Goal: Task Accomplishment & Management: Manage account settings

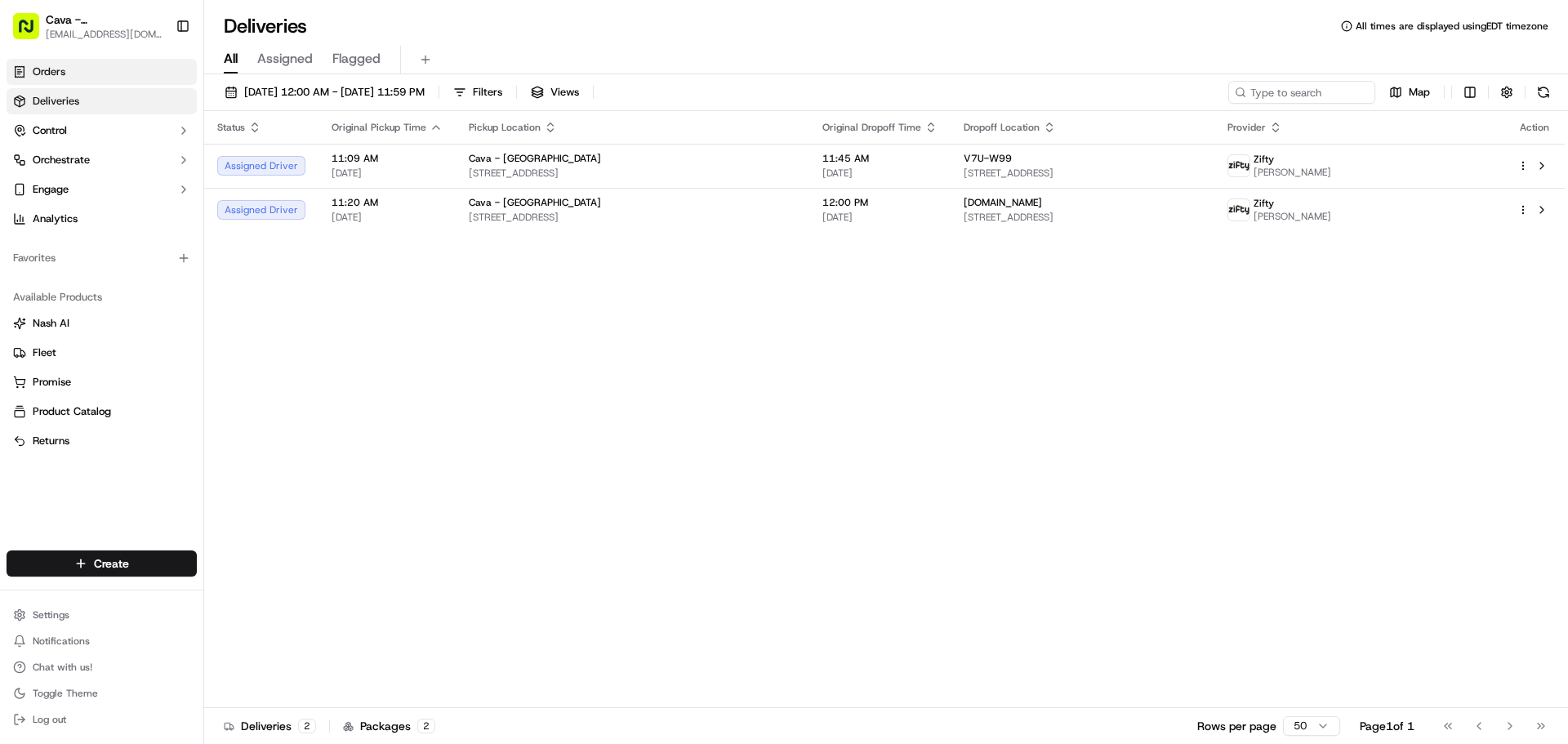
click at [74, 82] on link "Orders" at bounding box center [102, 71] width 190 height 26
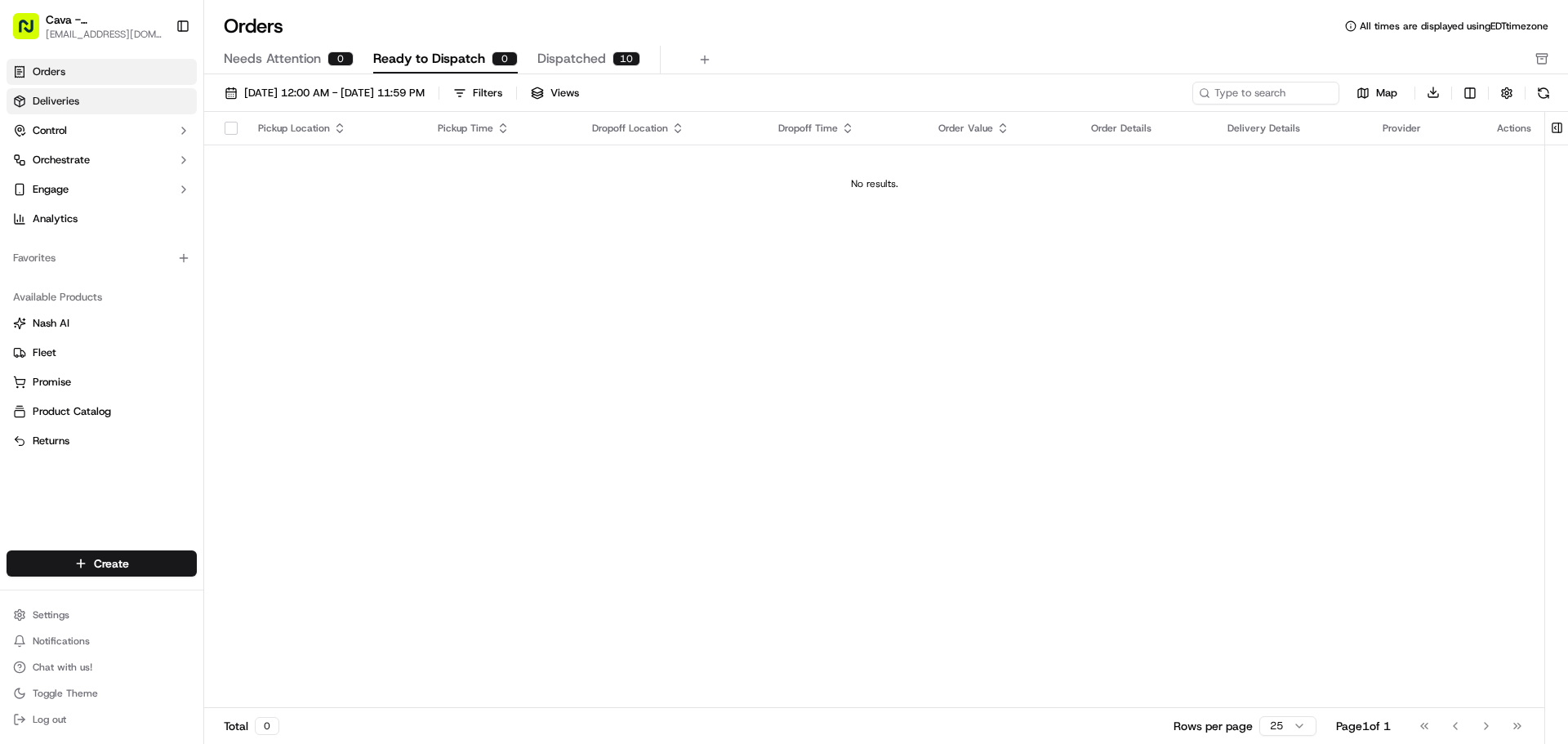
click at [65, 96] on span "Deliveries" at bounding box center [55, 101] width 46 height 14
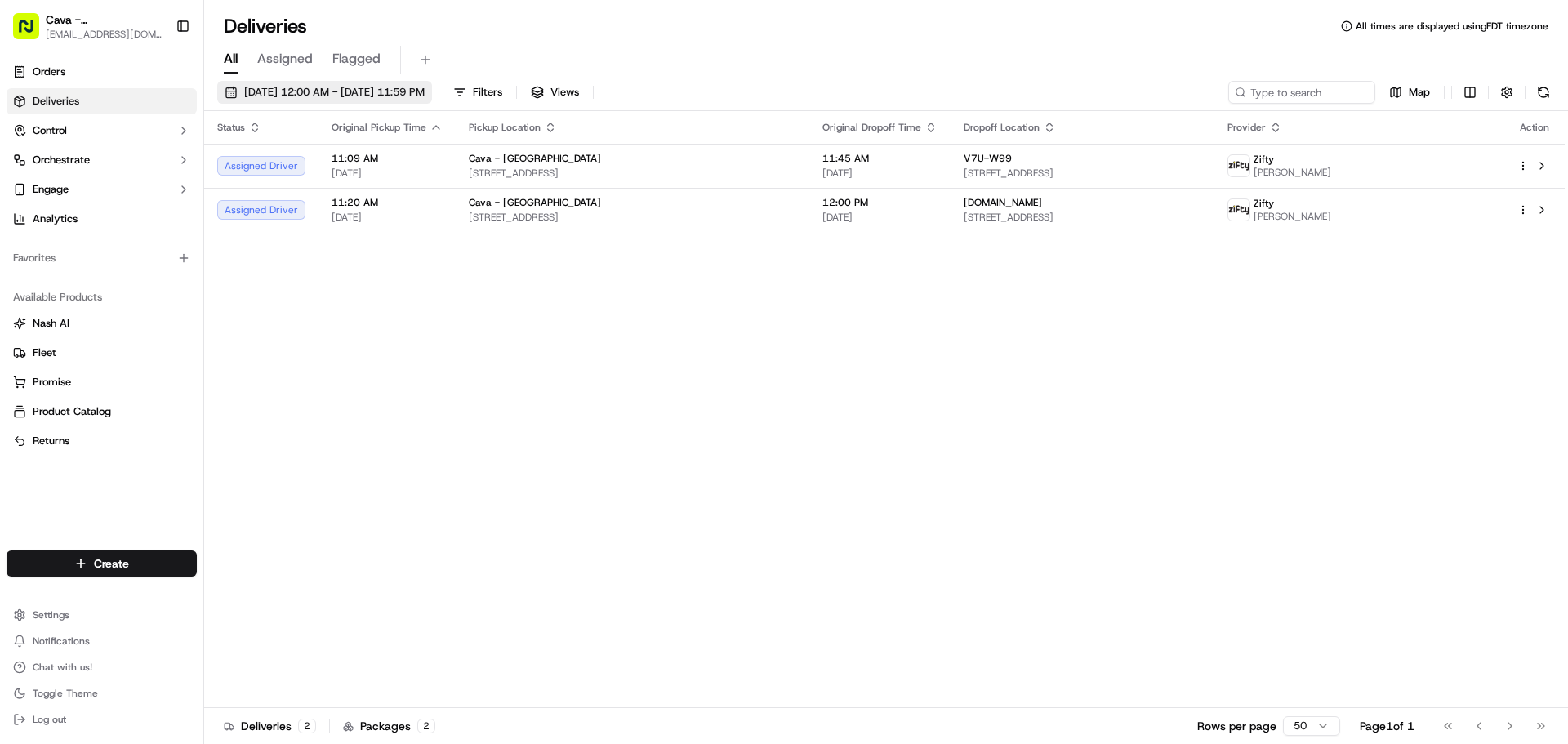
click at [315, 94] on span "[DATE] 12:00 AM - [DATE] 11:59 PM" at bounding box center [334, 92] width 181 height 14
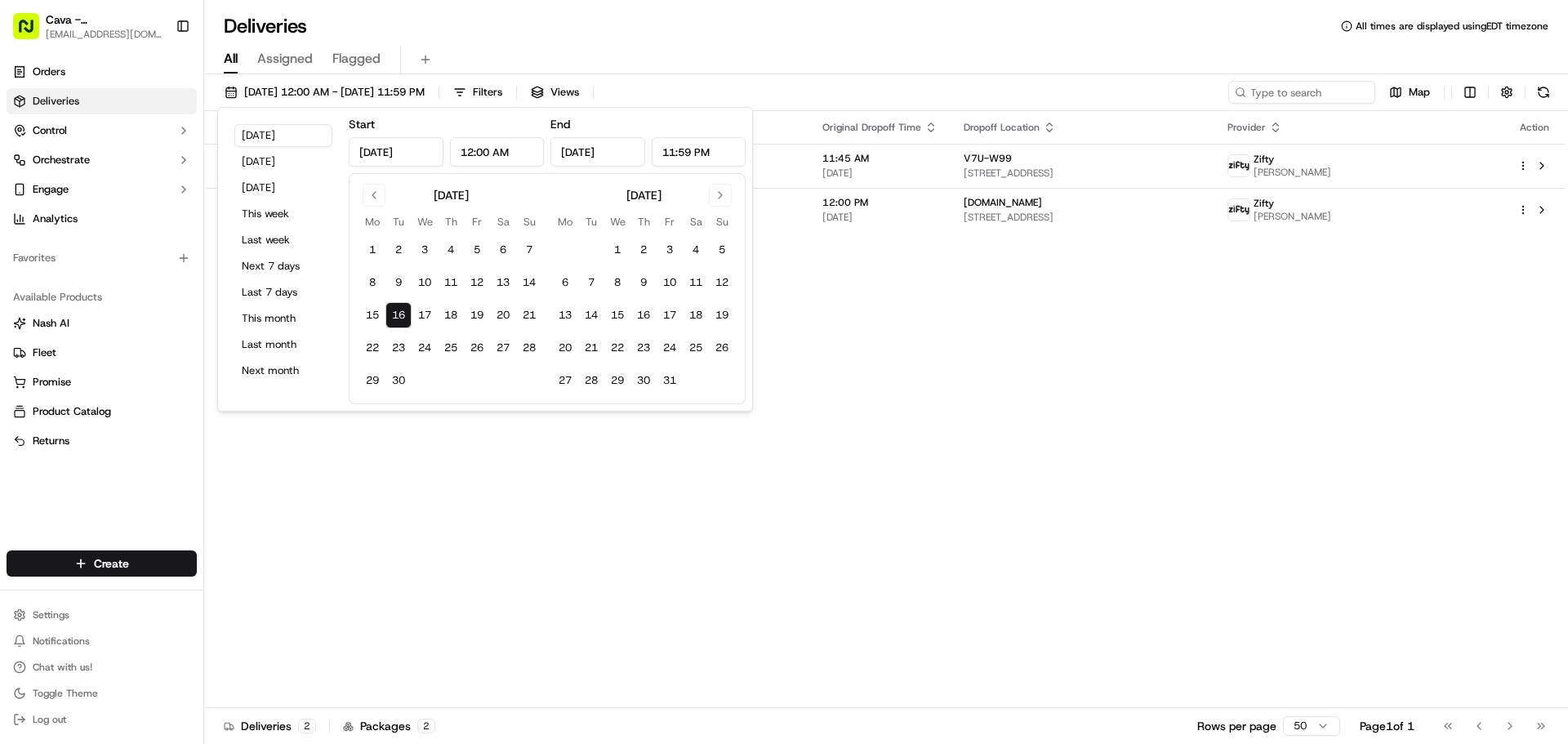
click at [402, 310] on button "16" at bounding box center [399, 314] width 26 height 26
click at [422, 462] on div "Status Original Pickup Time Pickup Location Original Dropoff Time Dropoff Locat…" at bounding box center [884, 409] width 1360 height 597
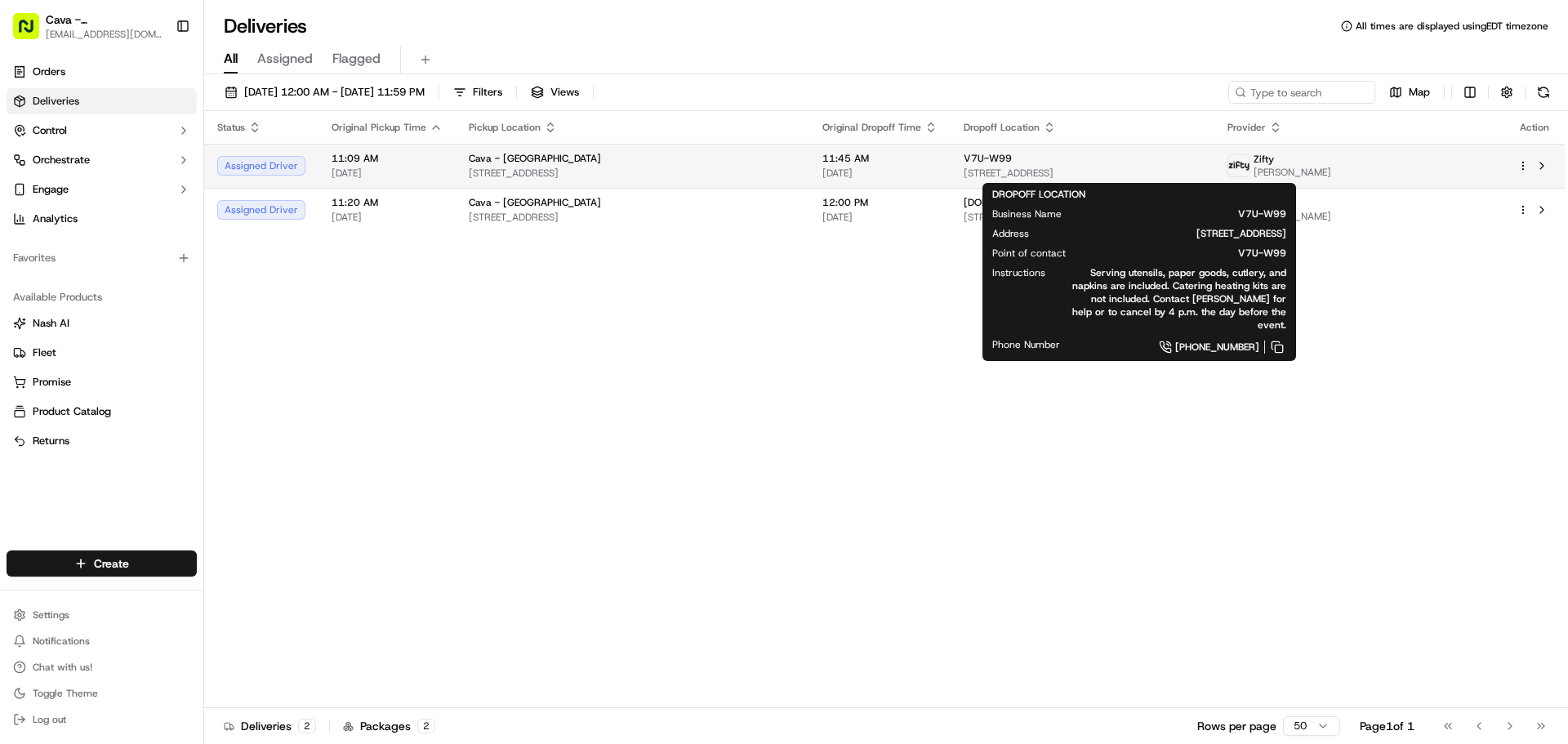
click at [964, 161] on span "V7U-W99" at bounding box center [987, 159] width 48 height 13
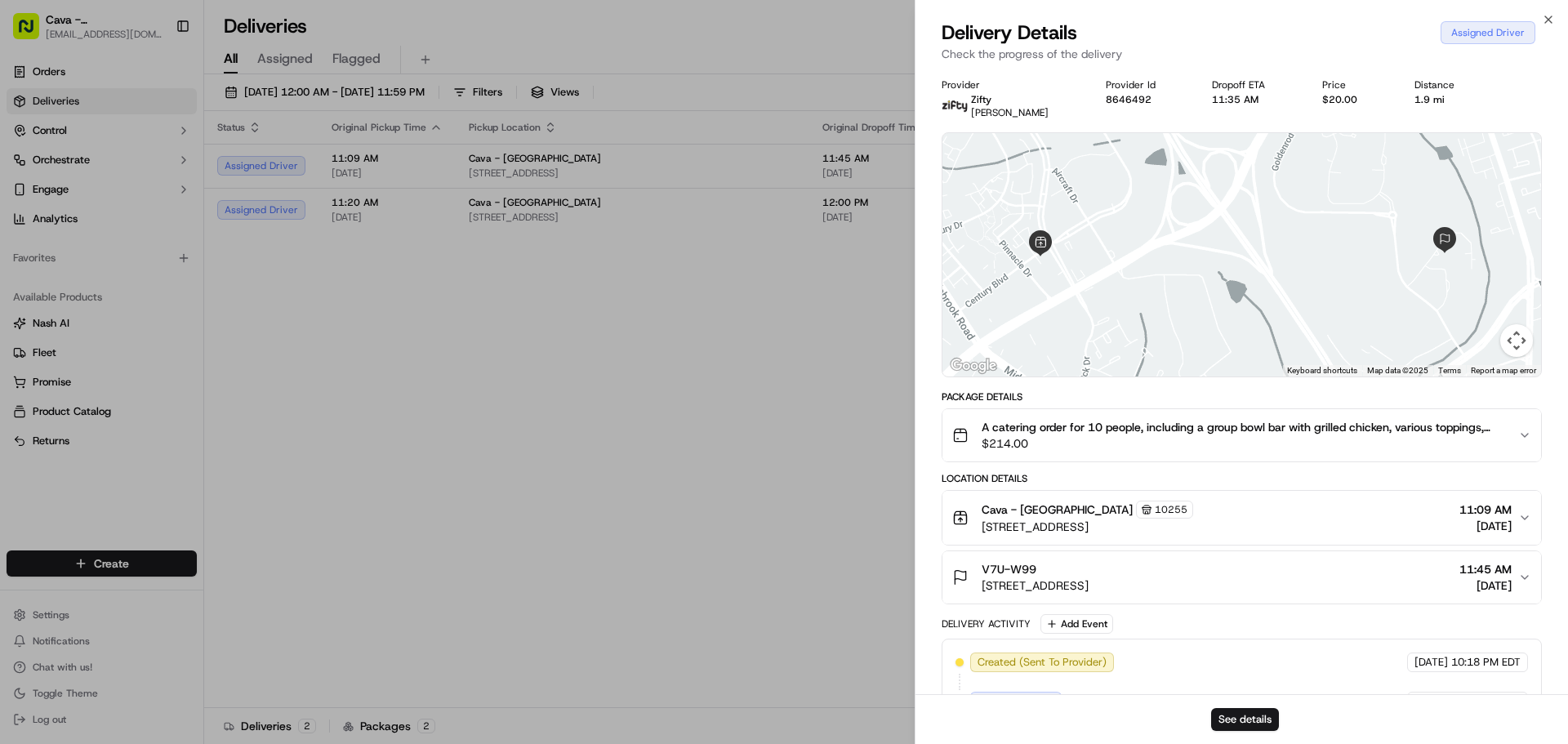
click at [1472, 528] on span "[DATE]" at bounding box center [1486, 525] width 52 height 16
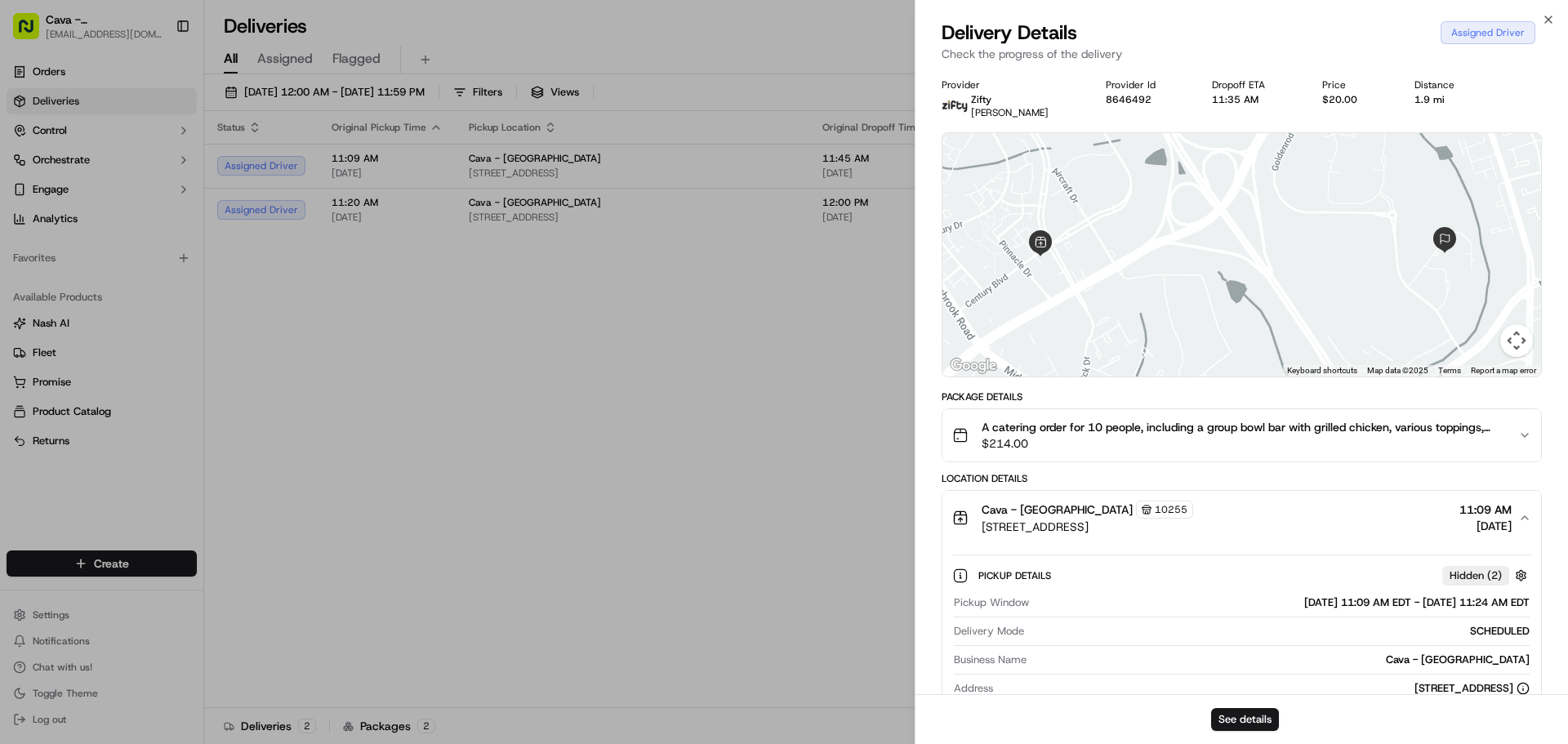
scroll to position [82, 0]
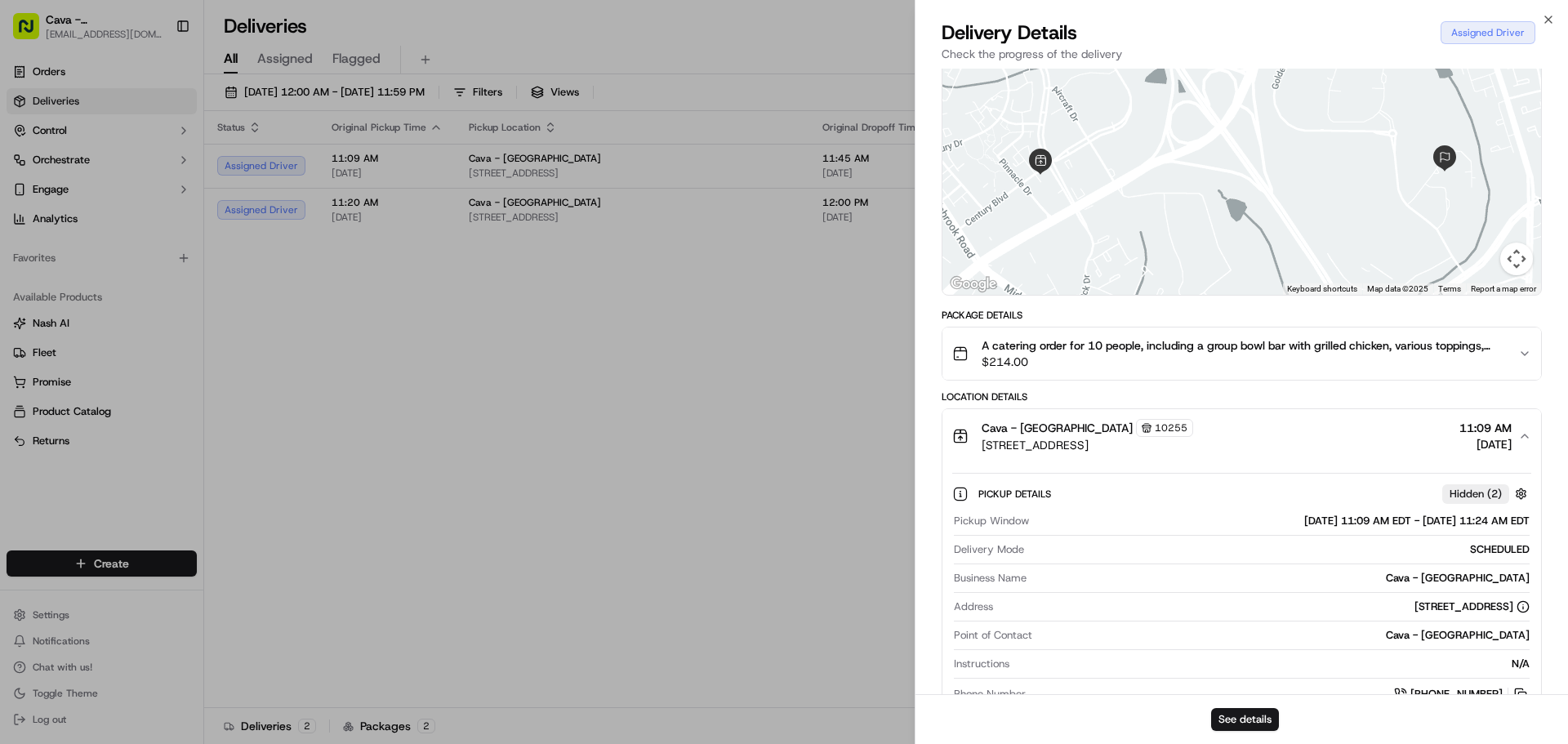
click at [1394, 454] on button "Cava - [GEOGRAPHIC_DATA] [STREET_ADDRESS] 11:09 AM [DATE]" at bounding box center [1242, 436] width 599 height 54
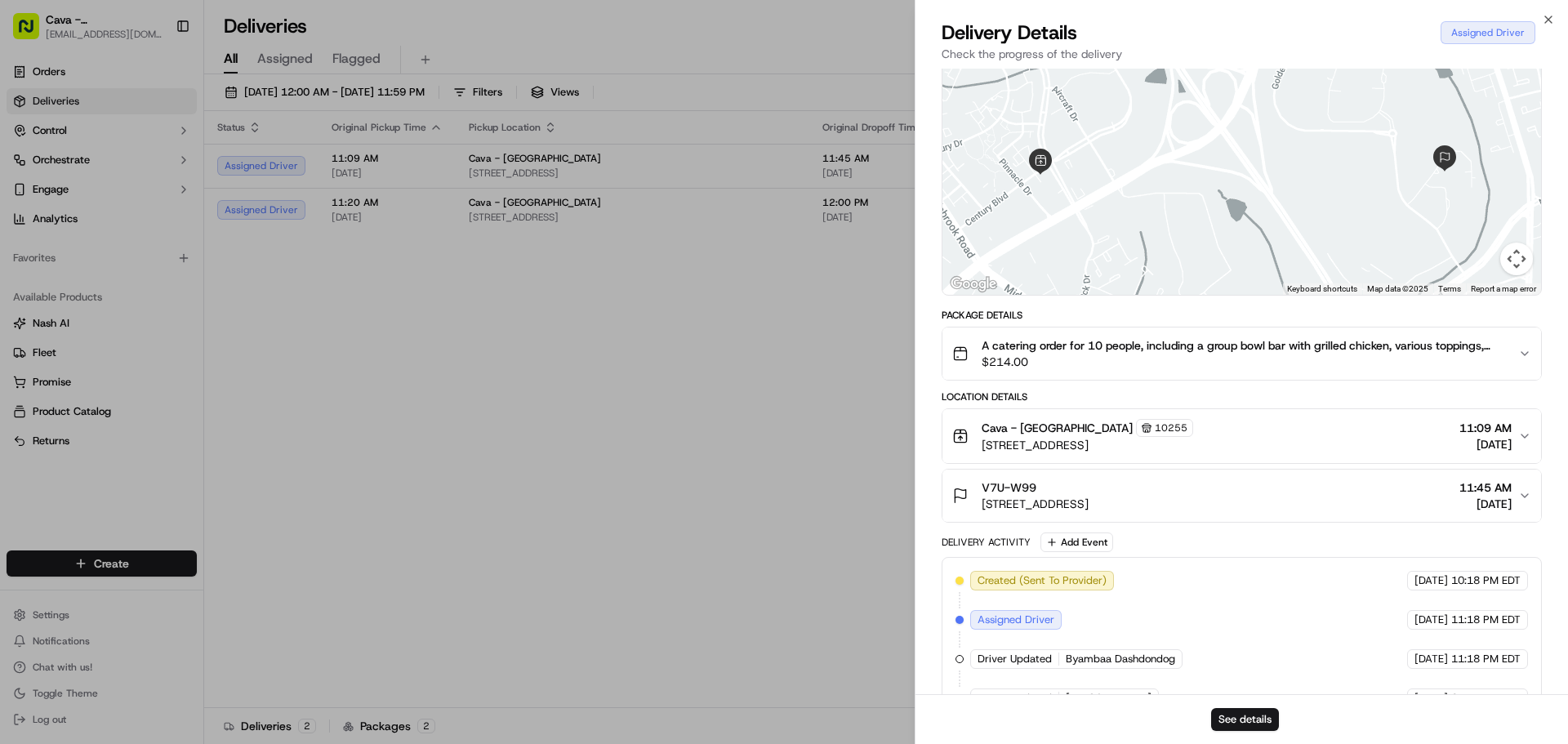
click at [1528, 437] on icon "button" at bounding box center [1525, 436] width 13 height 13
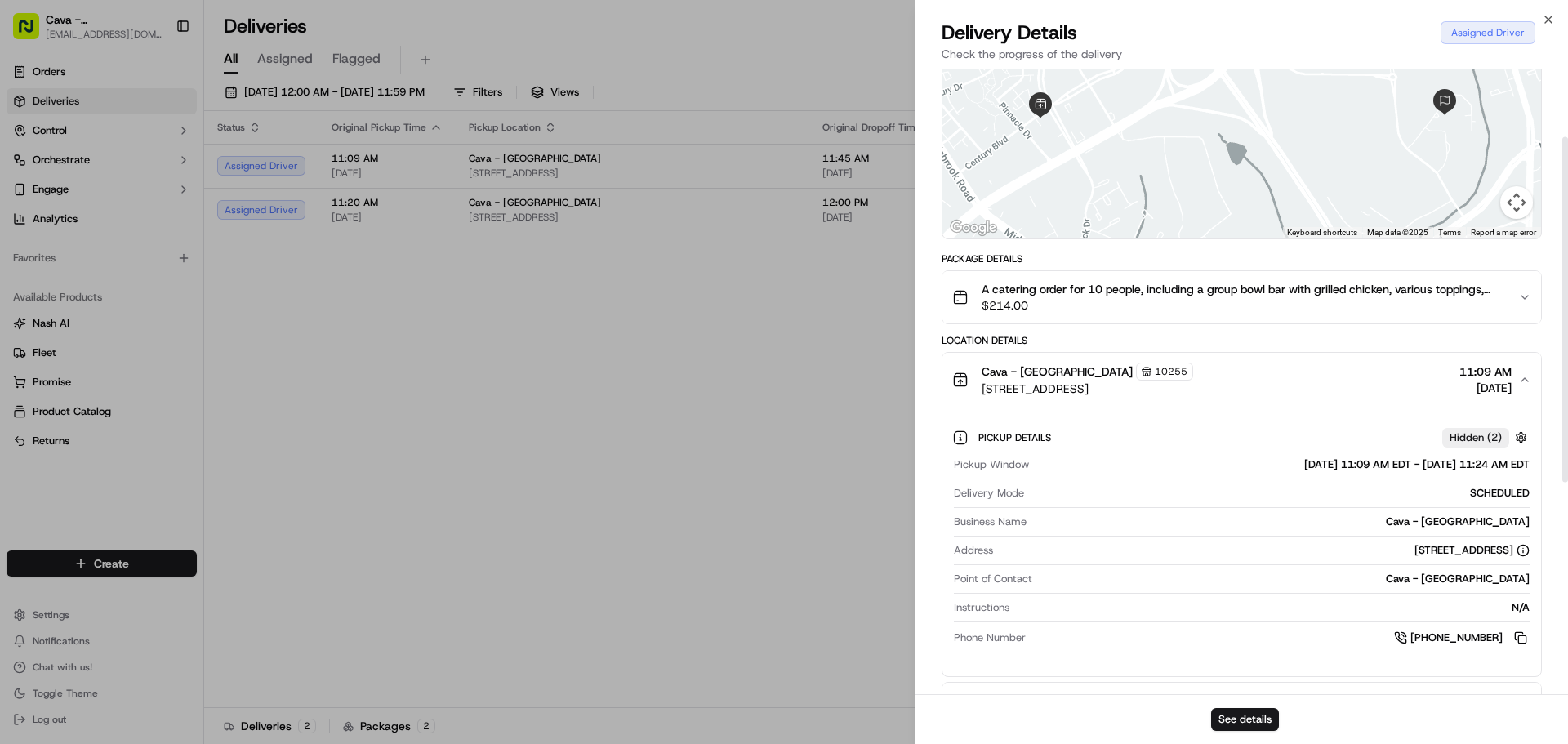
scroll to position [245, 0]
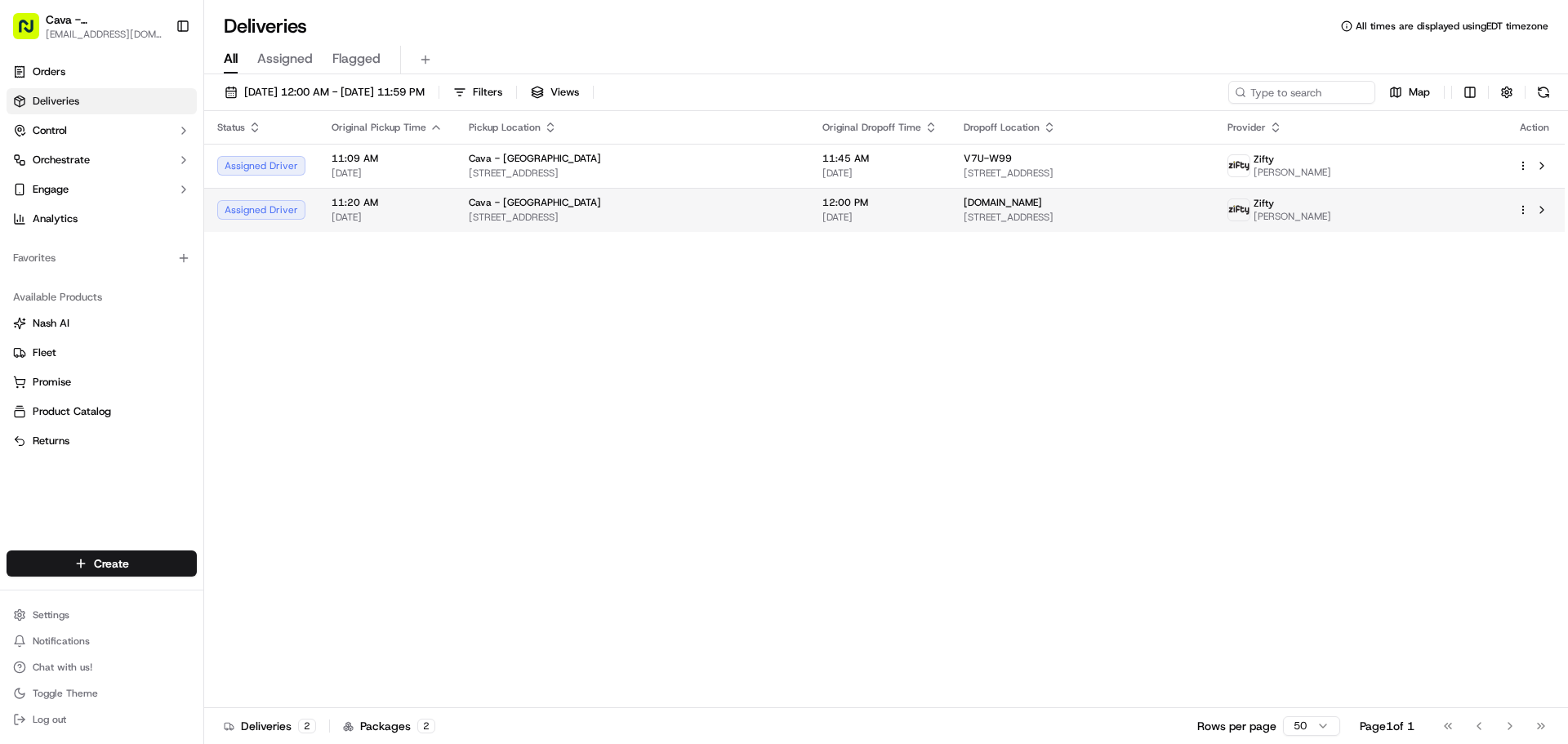
click at [995, 211] on span "[STREET_ADDRESS]" at bounding box center [1082, 218] width 238 height 13
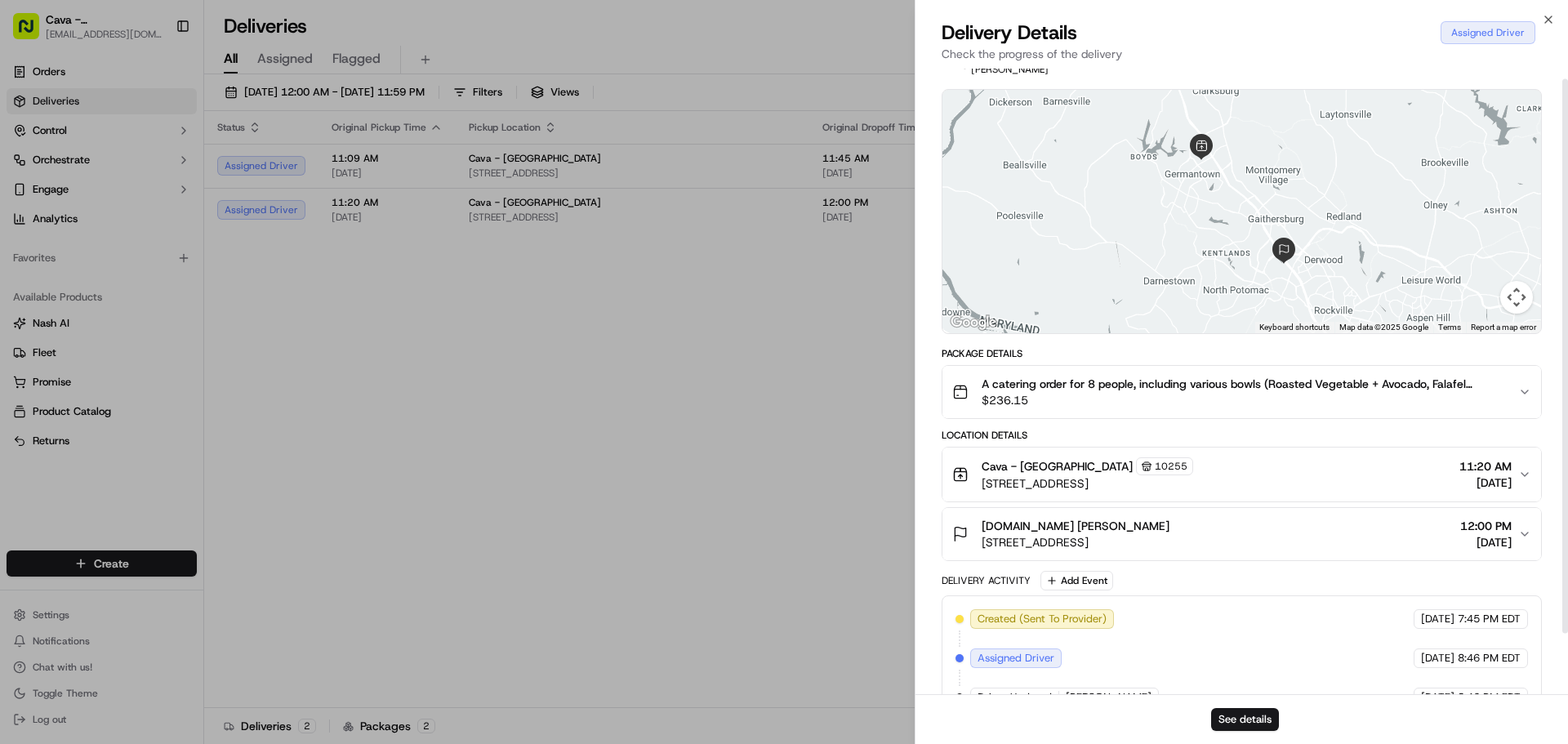
scroll to position [80, 0]
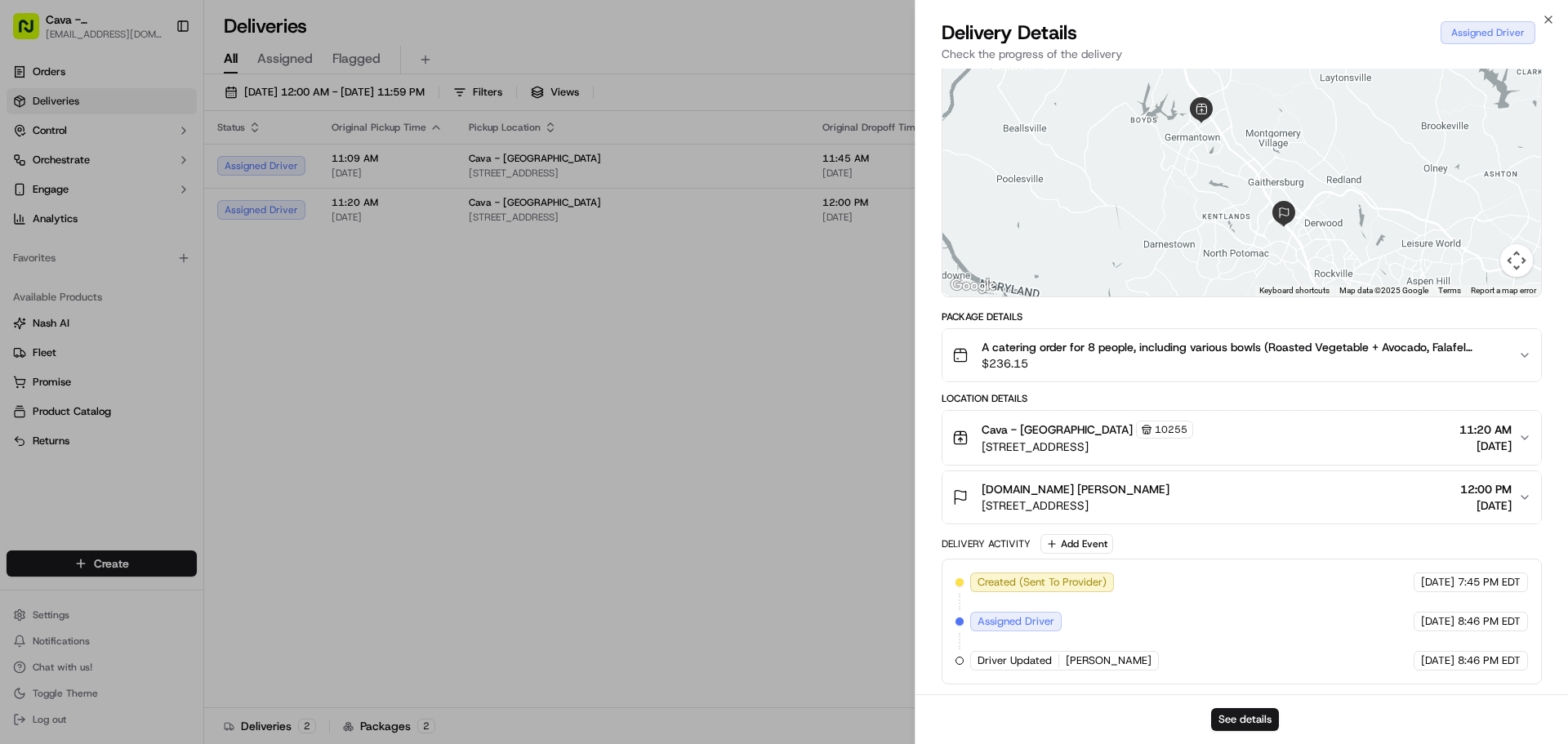
click at [1154, 497] on div "[DOMAIN_NAME] [PERSON_NAME]" at bounding box center [1075, 488] width 187 height 16
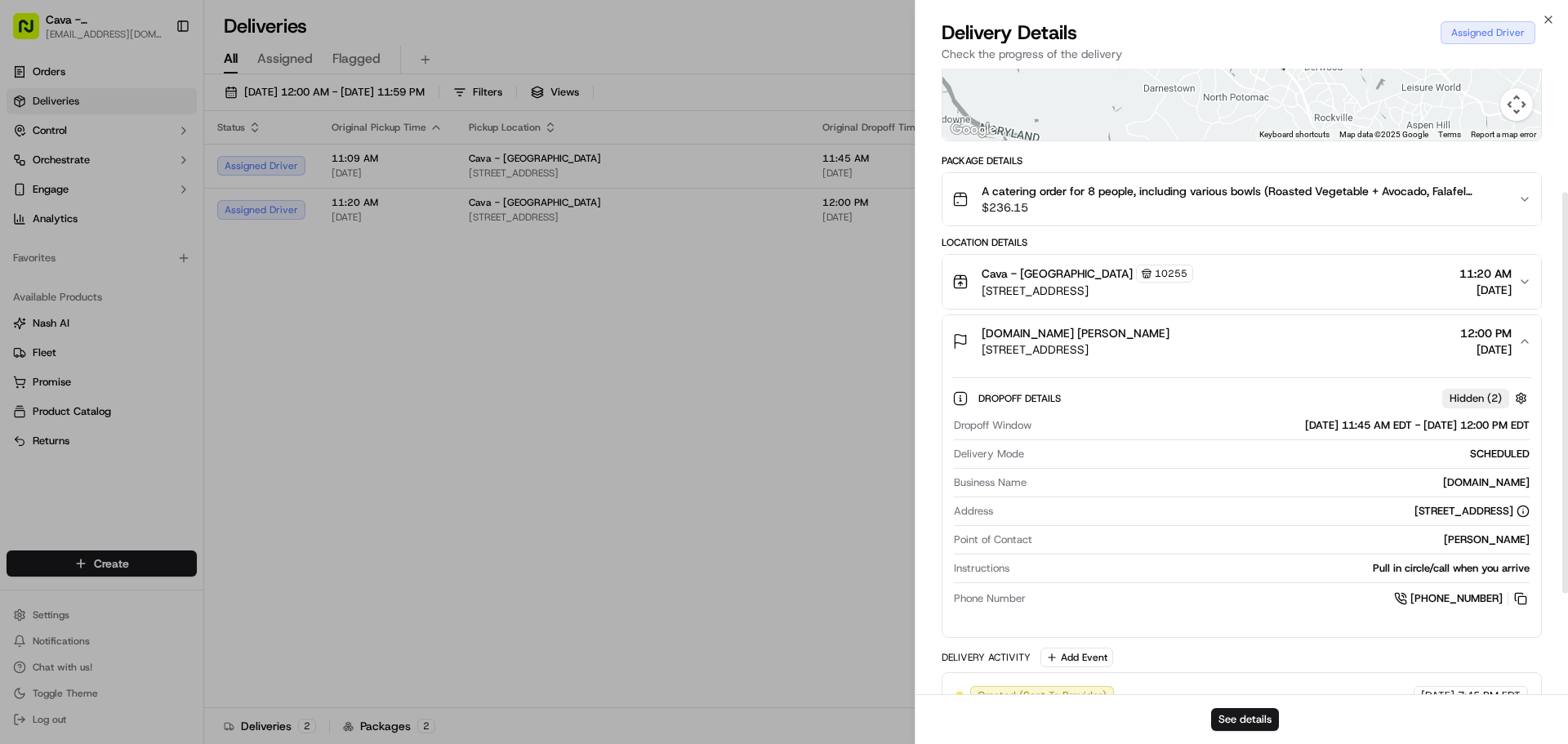
scroll to position [243, 0]
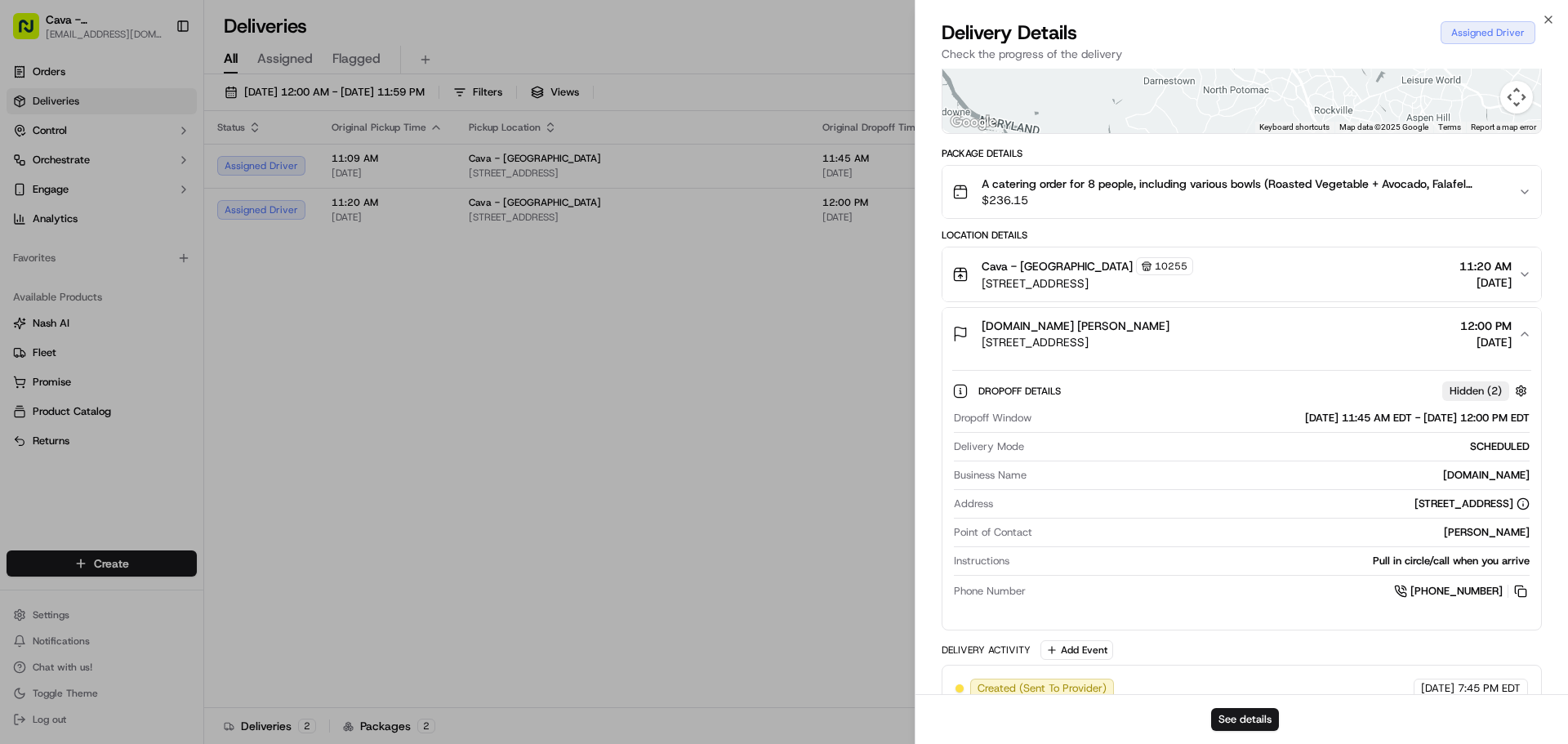
click at [1367, 282] on div "Cava - [GEOGRAPHIC_DATA] [STREET_ADDRESS] 11:20 AM [DATE]" at bounding box center [1235, 274] width 566 height 34
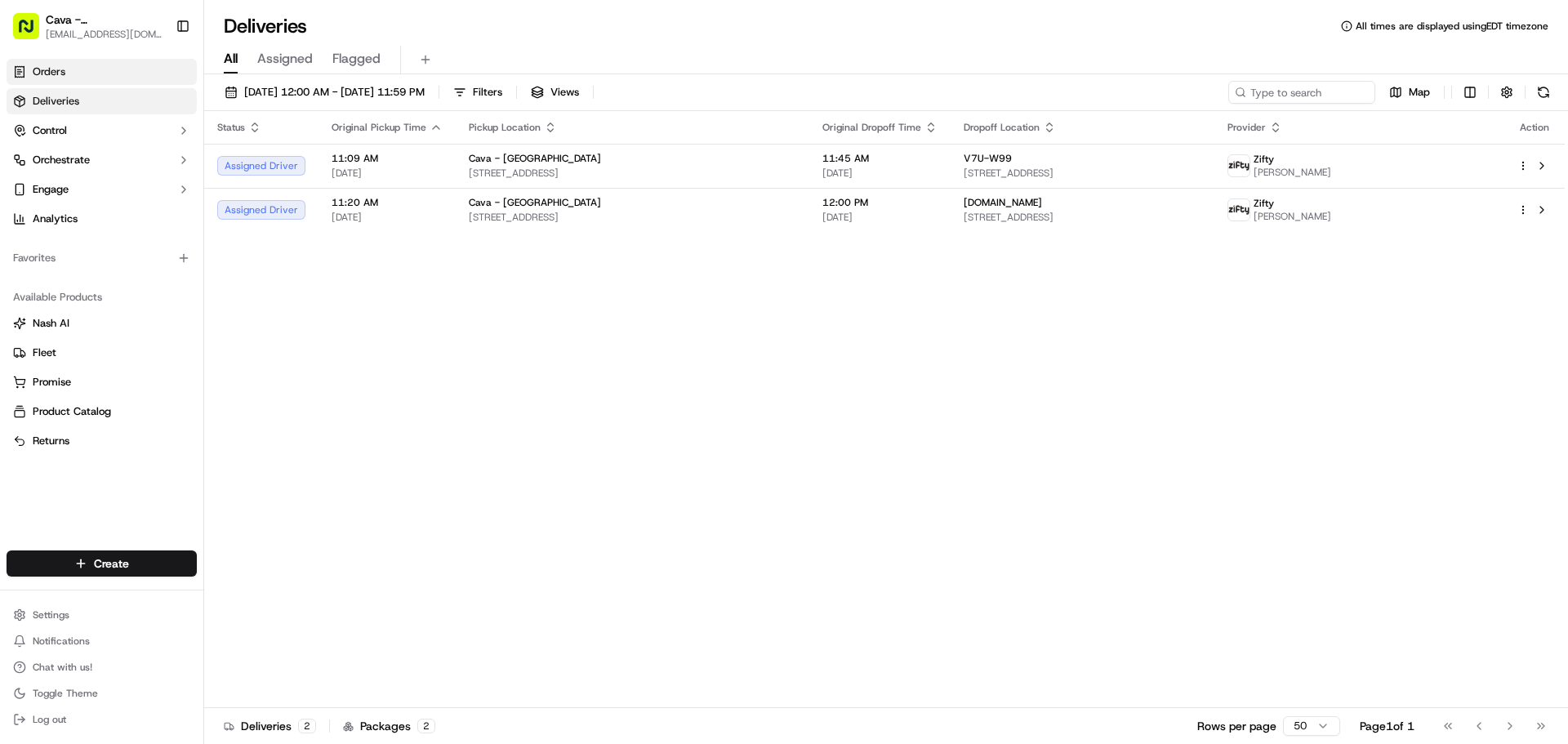
click at [43, 64] on link "Orders" at bounding box center [102, 71] width 190 height 26
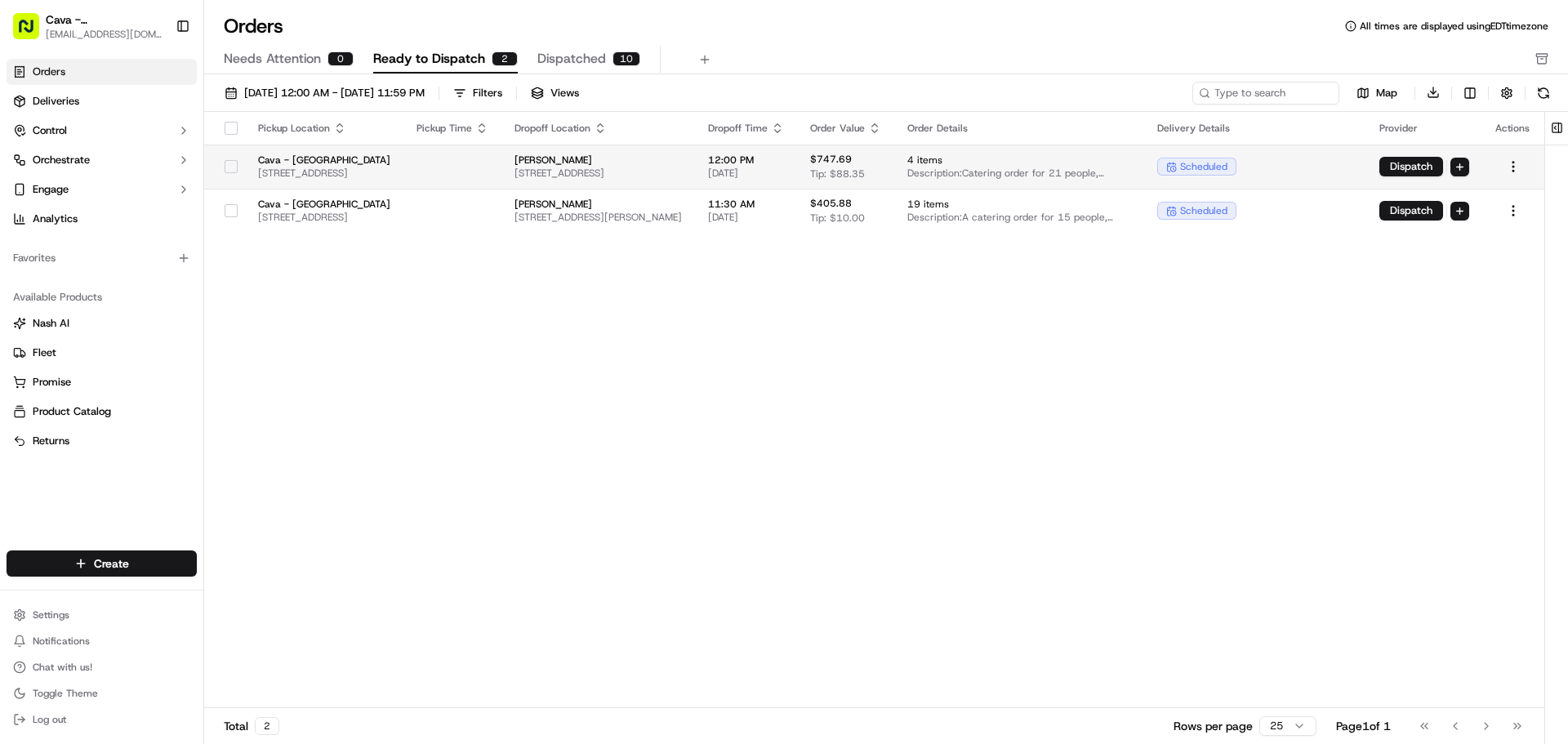
click at [224, 166] on button "button" at bounding box center [231, 166] width 13 height 13
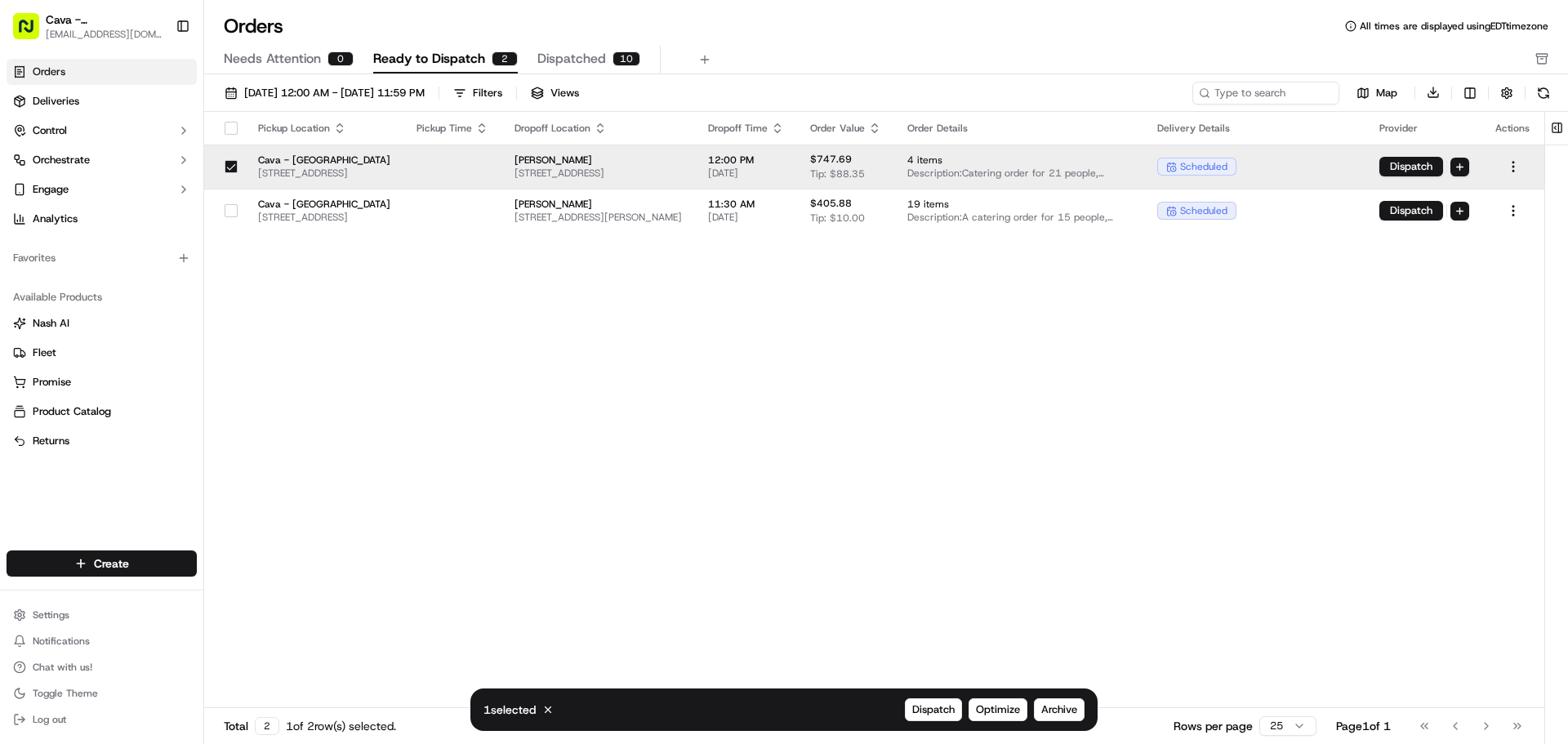
drag, startPoint x: 227, startPoint y: 214, endPoint x: 223, endPoint y: 237, distance: 23.3
click at [224, 240] on div "Pickup Location Pickup Time Dropoff Location Dropoff Time Order Value Order Det…" at bounding box center [874, 410] width 1340 height 597
click at [224, 213] on button "button" at bounding box center [231, 211] width 13 height 13
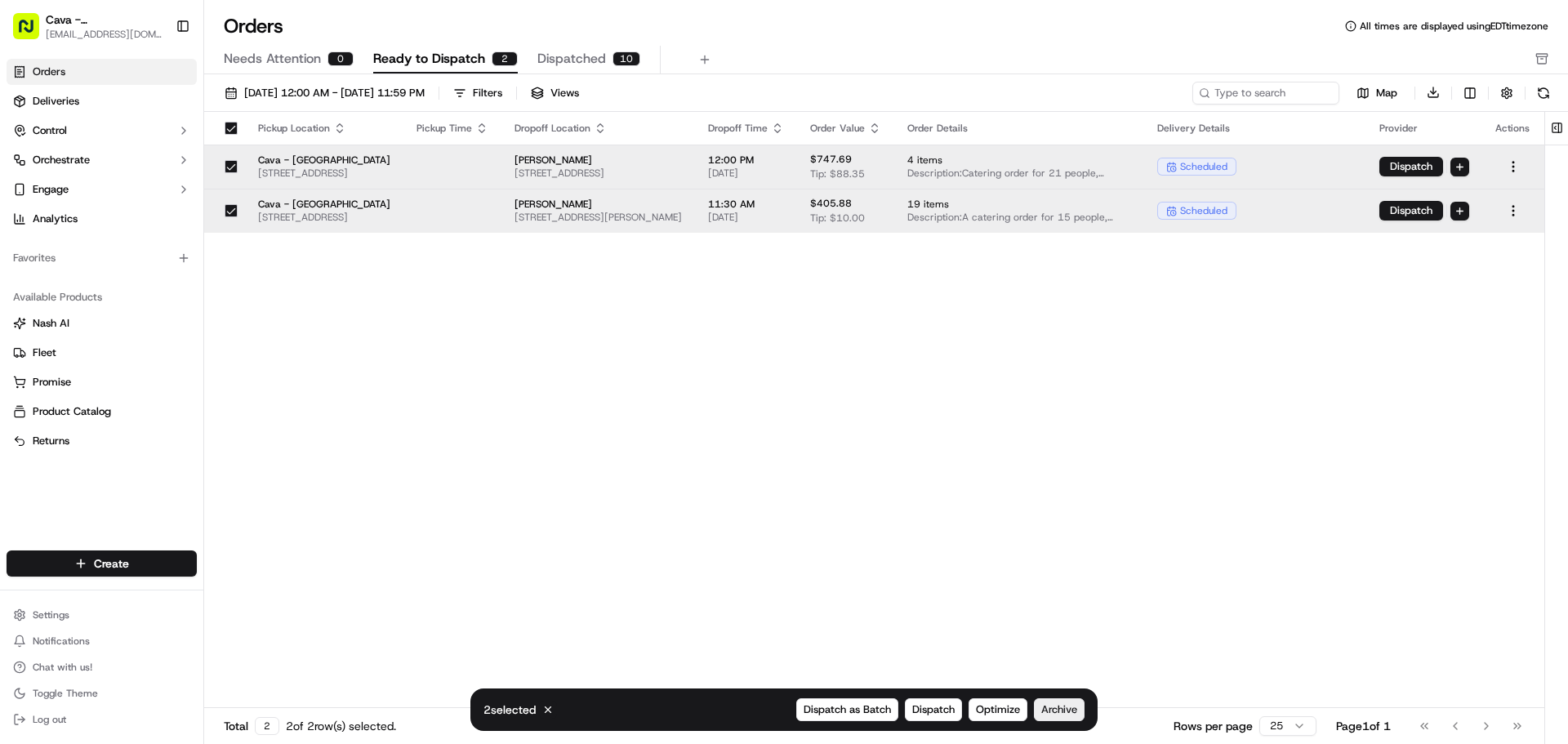
click at [1072, 715] on span "Archive" at bounding box center [1059, 709] width 36 height 14
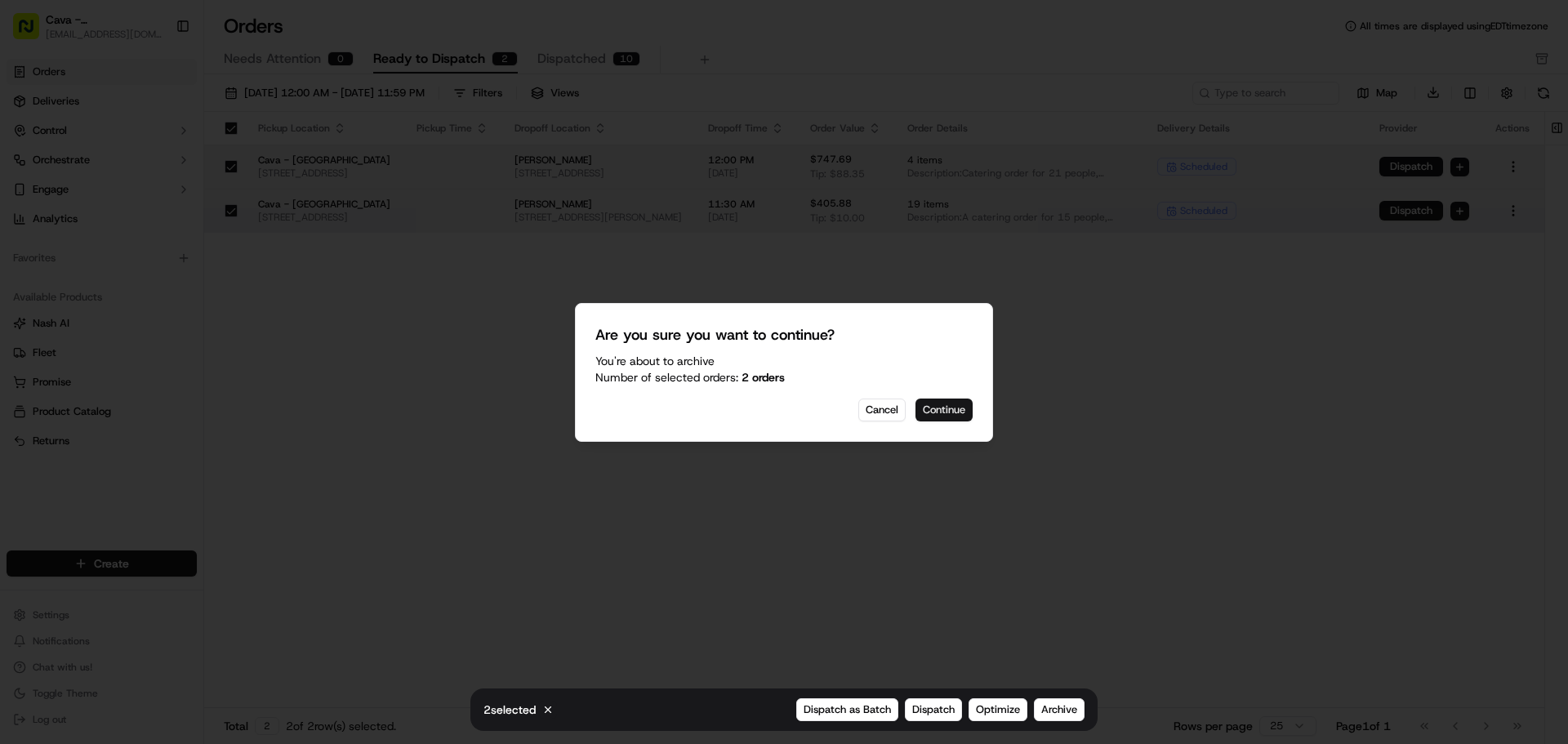
click at [955, 408] on button "Continue" at bounding box center [944, 409] width 57 height 23
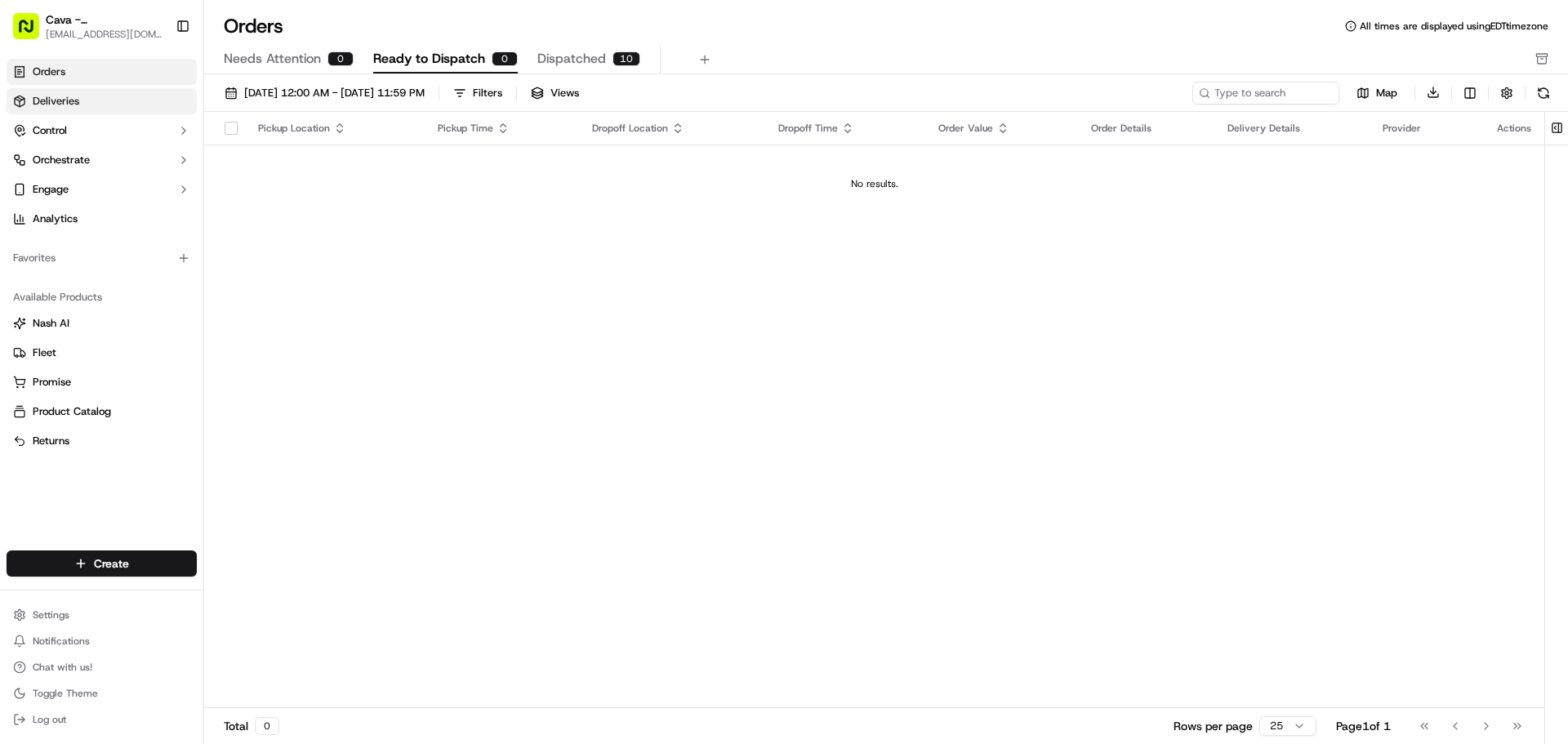
click at [53, 89] on link "Deliveries" at bounding box center [102, 101] width 190 height 26
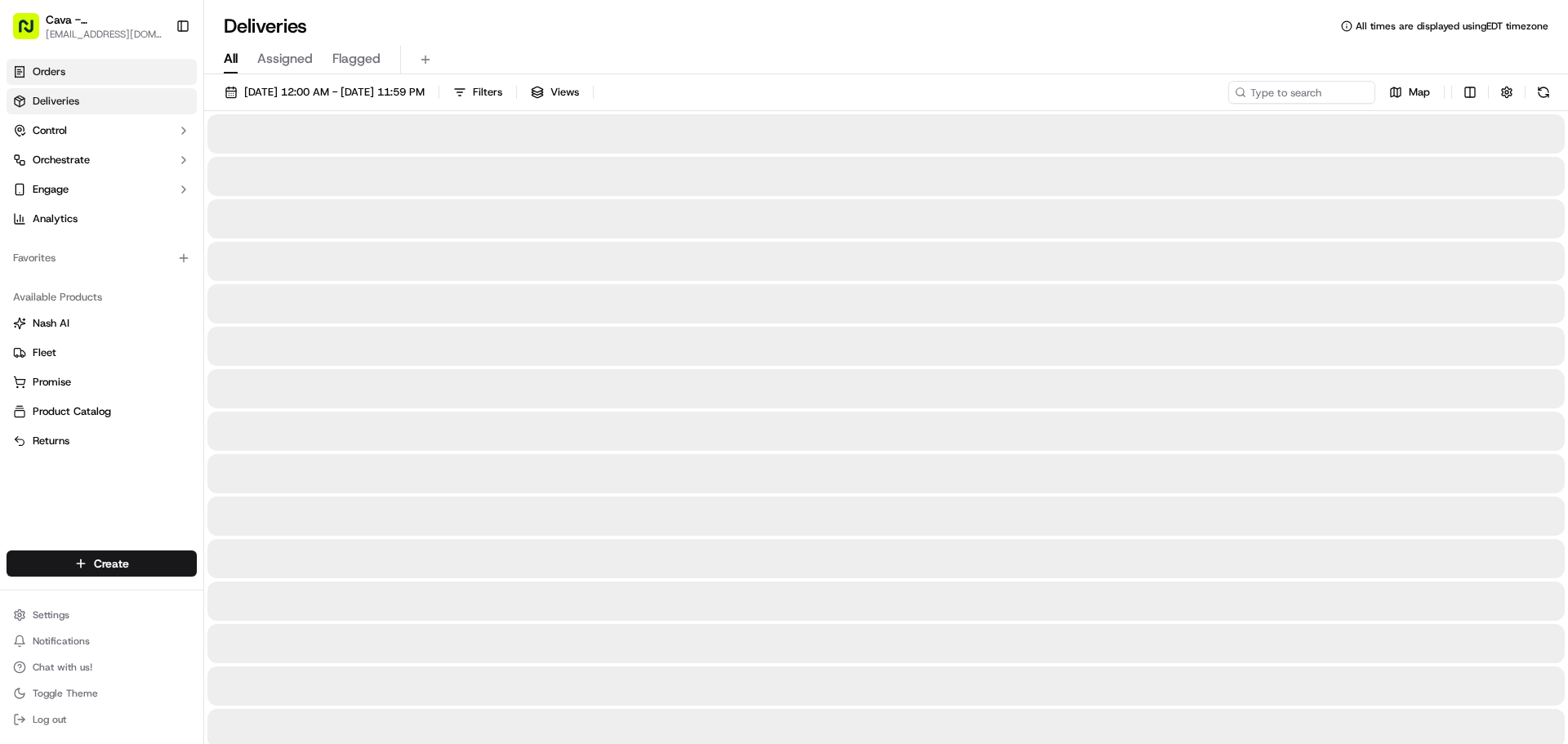
click at [58, 72] on span "Orders" at bounding box center [49, 71] width 33 height 14
